Goal: Navigation & Orientation: Find specific page/section

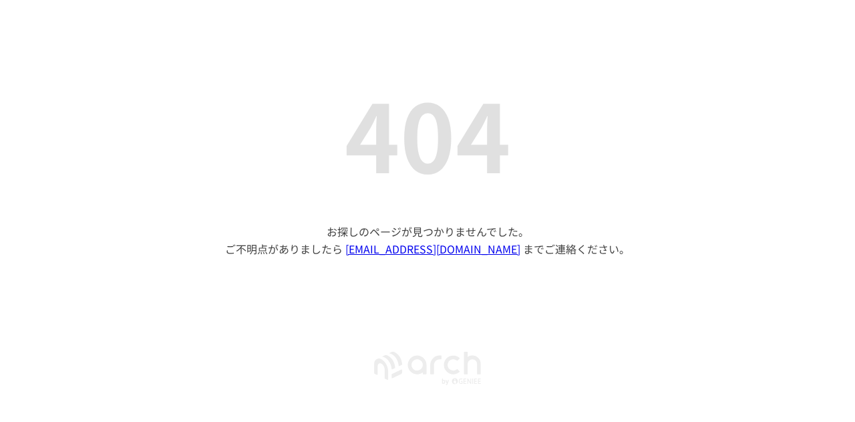
click at [459, 382] on icon at bounding box center [460, 380] width 3 height 5
click at [459, 375] on icon "sfa-crm-arch-icon" at bounding box center [427, 368] width 111 height 33
click at [458, 363] on icon "sfa-crm-arch-icon" at bounding box center [427, 368] width 111 height 33
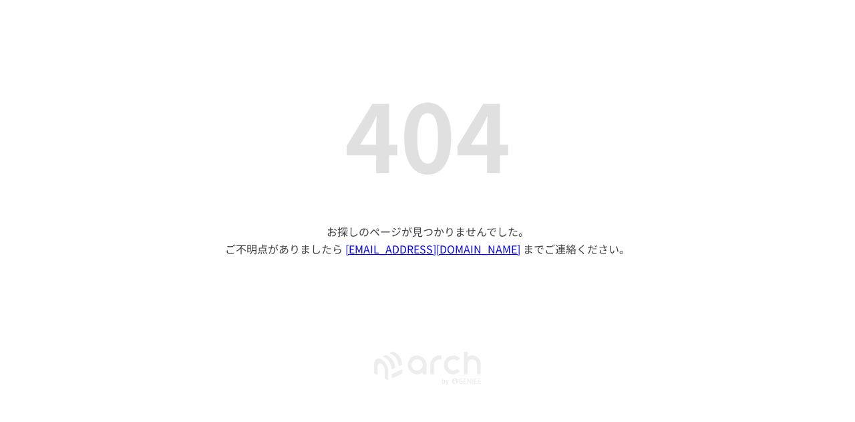
click at [458, 363] on icon "sfa-crm-arch-icon" at bounding box center [427, 368] width 111 height 33
click at [460, 363] on icon "sfa-crm-arch-icon" at bounding box center [427, 368] width 111 height 33
drag, startPoint x: 527, startPoint y: 252, endPoint x: 462, endPoint y: 252, distance: 64.2
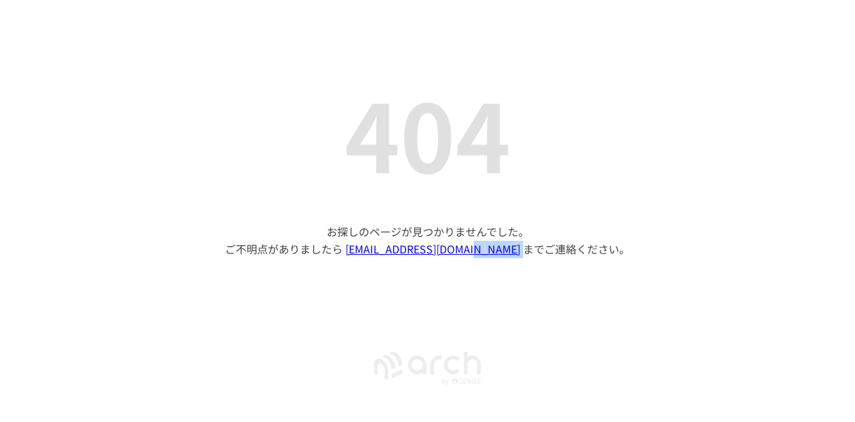
click at [462, 252] on p "お探しのページが見つかりませんでした。 ご不明点がありましたら [EMAIL_ADDRESS][DOMAIN_NAME] までご連絡ください。" at bounding box center [427, 240] width 405 height 34
copy p "[DOMAIN_NAME]"
